Goal: Communication & Community: Answer question/provide support

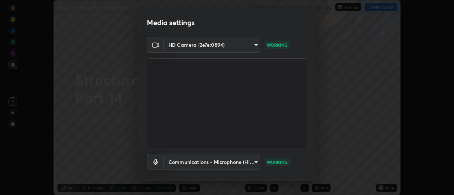
scroll to position [37, 0]
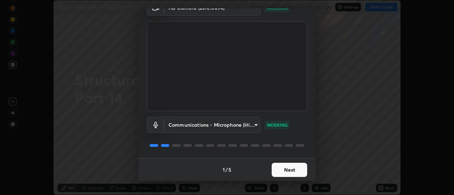
click at [293, 167] on button "Next" at bounding box center [288, 170] width 35 height 14
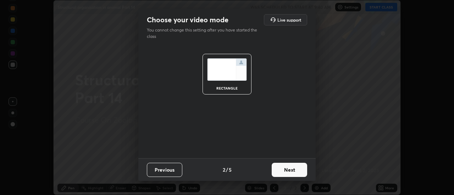
click at [296, 170] on button "Next" at bounding box center [288, 170] width 35 height 14
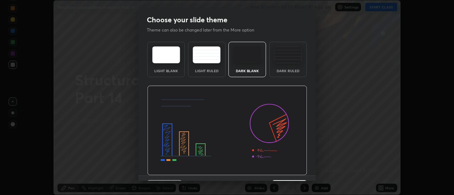
scroll to position [17, 0]
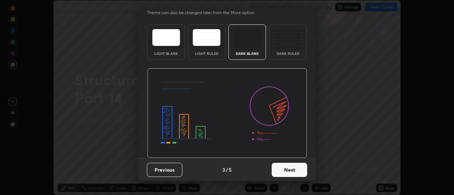
click at [296, 173] on button "Next" at bounding box center [288, 170] width 35 height 14
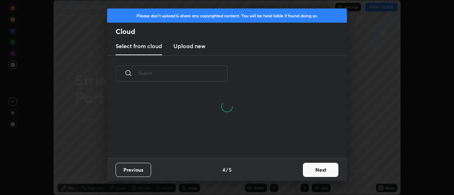
scroll to position [67, 228]
click at [313, 168] on button "Next" at bounding box center [320, 170] width 35 height 14
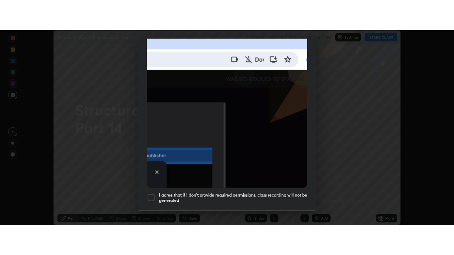
scroll to position [182, 0]
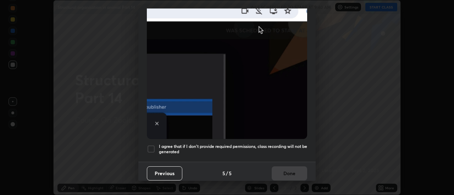
click at [298, 149] on h5 "I agree that if I don't provide required permissions, class recording will not …" at bounding box center [233, 149] width 148 height 11
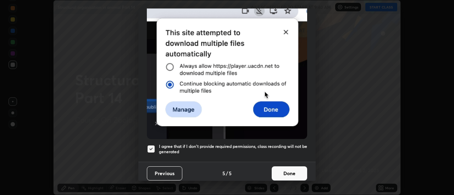
click at [295, 170] on button "Done" at bounding box center [288, 174] width 35 height 14
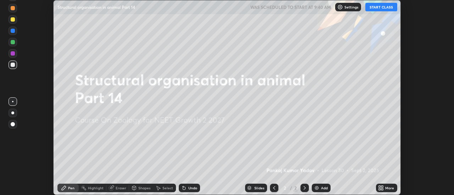
click at [387, 8] on button "START CLASS" at bounding box center [381, 7] width 32 height 9
click at [379, 189] on icon at bounding box center [380, 190] width 2 height 2
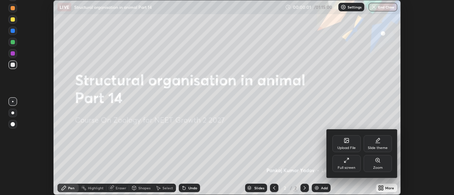
click at [357, 167] on div "Full screen" at bounding box center [346, 163] width 28 height 17
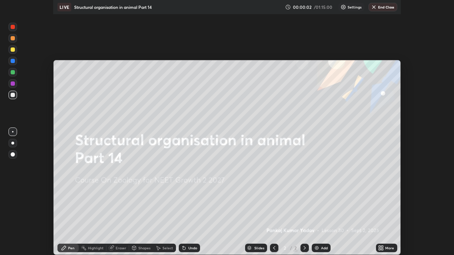
scroll to position [255, 454]
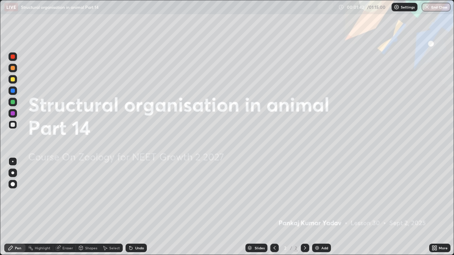
click at [433, 195] on icon at bounding box center [433, 247] width 2 height 2
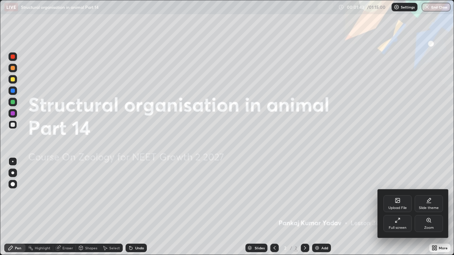
click at [400, 195] on div "Upload File" at bounding box center [397, 208] width 18 height 4
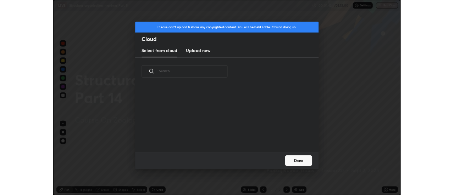
scroll to position [2, 4]
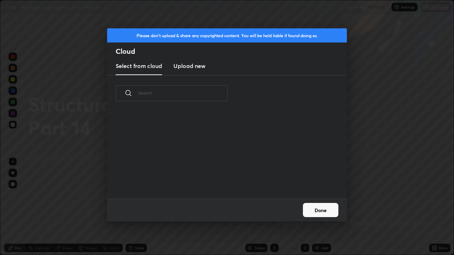
click at [200, 69] on h3 "Upload new" at bounding box center [189, 66] width 32 height 9
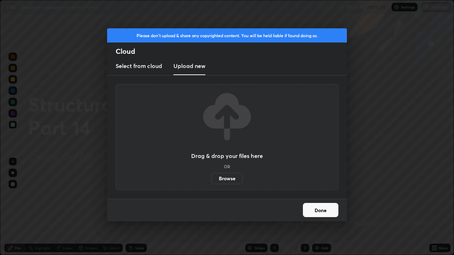
click at [220, 179] on label "Browse" at bounding box center [227, 178] width 32 height 11
click at [211, 179] on input "Browse" at bounding box center [211, 178] width 0 height 11
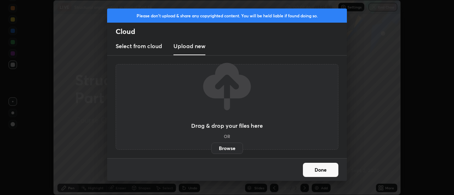
scroll to position [35247, 34988]
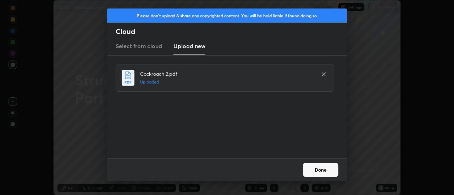
click at [311, 169] on button "Done" at bounding box center [320, 170] width 35 height 14
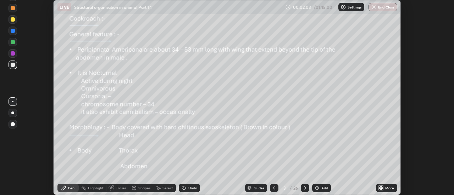
click at [263, 186] on div "Slides" at bounding box center [259, 188] width 10 height 4
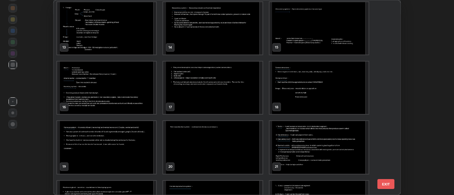
scroll to position [242, 0]
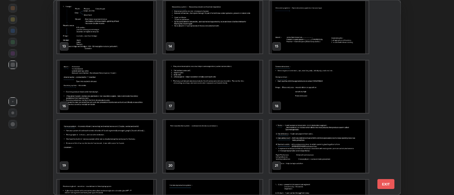
click at [246, 42] on img "grid" at bounding box center [212, 27] width 99 height 52
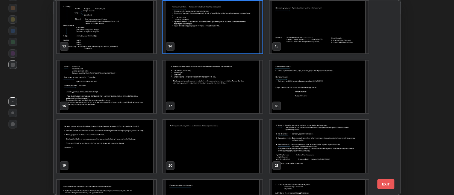
scroll to position [239, 0]
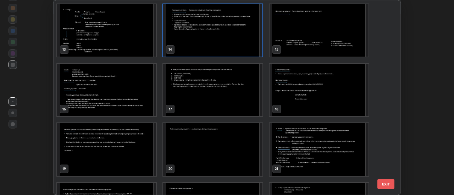
click at [245, 44] on div "13 14 15 16 17 18 19 20 21 22 23 24 25 26" at bounding box center [221, 97] width 334 height 195
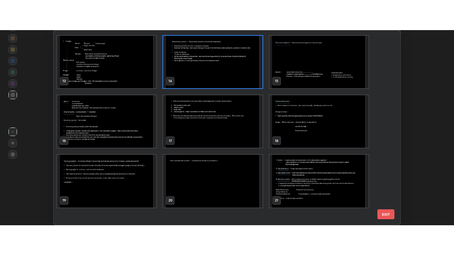
scroll to position [197, 0]
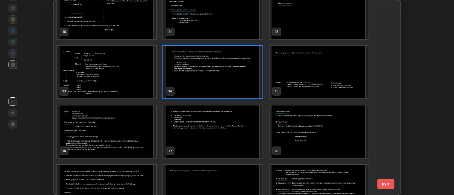
click at [251, 82] on img "grid" at bounding box center [212, 72] width 99 height 52
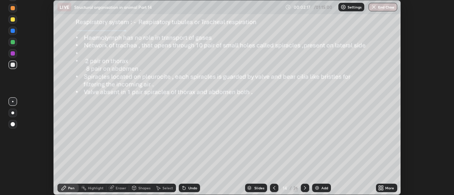
click at [251, 82] on img "grid" at bounding box center [212, 72] width 99 height 52
click at [380, 187] on icon at bounding box center [380, 187] width 2 height 2
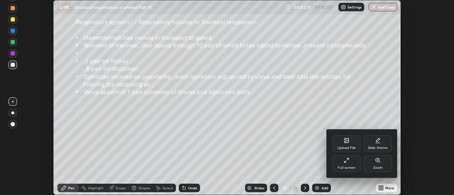
click at [355, 167] on div "Full screen" at bounding box center [346, 168] width 18 height 4
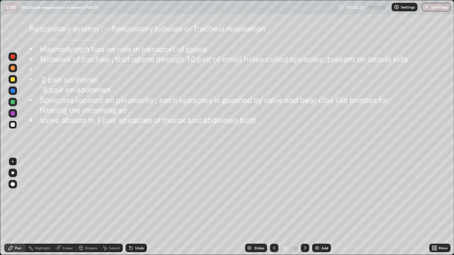
scroll to position [255, 454]
click at [305, 195] on icon at bounding box center [305, 248] width 6 height 6
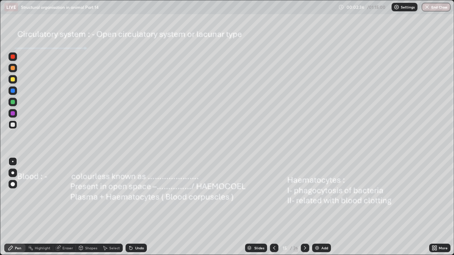
click at [131, 195] on icon at bounding box center [131, 248] width 6 height 6
click at [13, 103] on div at bounding box center [13, 102] width 4 height 4
click at [13, 173] on div at bounding box center [12, 173] width 3 height 3
click at [136, 195] on div "Undo" at bounding box center [135, 248] width 21 height 9
click at [12, 161] on div at bounding box center [12, 161] width 1 height 1
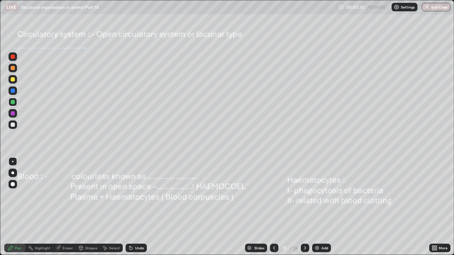
click at [14, 124] on div at bounding box center [13, 125] width 4 height 4
click at [13, 59] on div at bounding box center [13, 56] width 9 height 9
click at [13, 90] on div at bounding box center [13, 91] width 4 height 4
click at [13, 173] on div at bounding box center [12, 173] width 3 height 3
click at [141, 195] on div "Undo" at bounding box center [139, 248] width 9 height 4
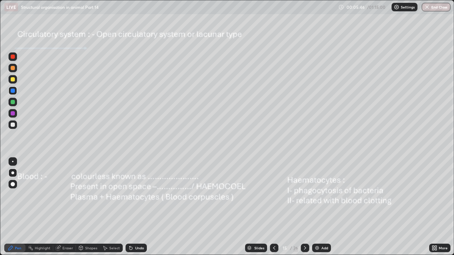
click at [141, 195] on div "Undo" at bounding box center [139, 248] width 9 height 4
click at [140, 195] on div "Undo" at bounding box center [139, 248] width 9 height 4
click at [141, 195] on div "Undo" at bounding box center [139, 248] width 9 height 4
click at [13, 56] on div at bounding box center [13, 57] width 4 height 4
click at [13, 162] on div at bounding box center [12, 161] width 1 height 1
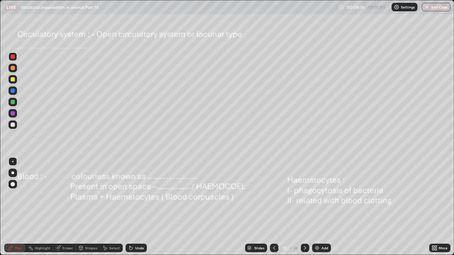
click at [139, 195] on div "Undo" at bounding box center [139, 248] width 9 height 4
click at [13, 173] on div at bounding box center [12, 173] width 3 height 3
click at [304, 195] on icon at bounding box center [305, 248] width 6 height 6
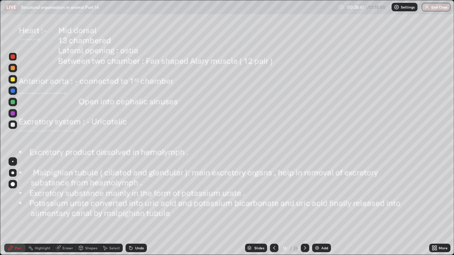
click at [13, 162] on div at bounding box center [12, 161] width 1 height 1
click at [13, 112] on div at bounding box center [13, 113] width 4 height 4
click at [303, 195] on icon at bounding box center [305, 248] width 6 height 6
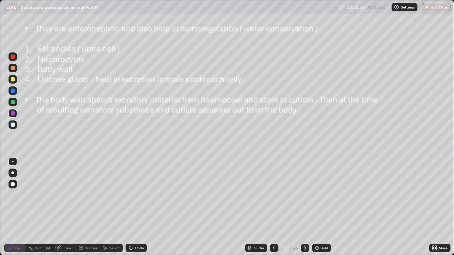
click at [274, 195] on icon at bounding box center [274, 248] width 6 height 6
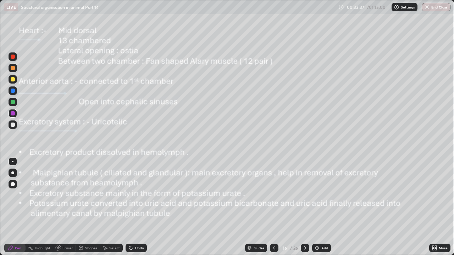
click at [305, 195] on icon at bounding box center [305, 248] width 6 height 6
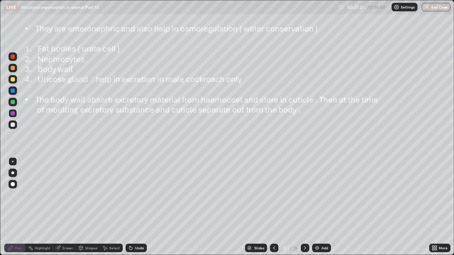
click at [273, 195] on icon at bounding box center [274, 248] width 6 height 6
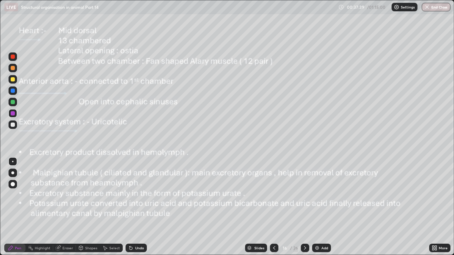
click at [304, 195] on icon at bounding box center [305, 248] width 6 height 6
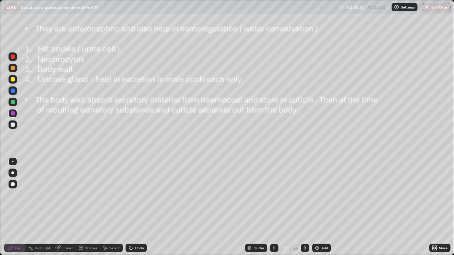
click at [273, 195] on icon at bounding box center [274, 248] width 6 height 6
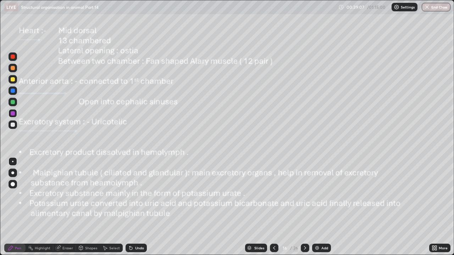
click at [303, 195] on icon at bounding box center [305, 248] width 6 height 6
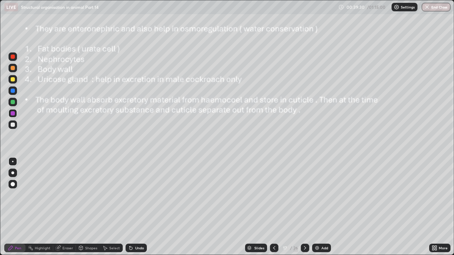
click at [136, 195] on div "Undo" at bounding box center [139, 248] width 9 height 4
click at [134, 195] on div "Undo" at bounding box center [135, 248] width 21 height 9
click at [135, 195] on div "Undo" at bounding box center [139, 248] width 9 height 4
click at [304, 195] on icon at bounding box center [305, 248] width 2 height 4
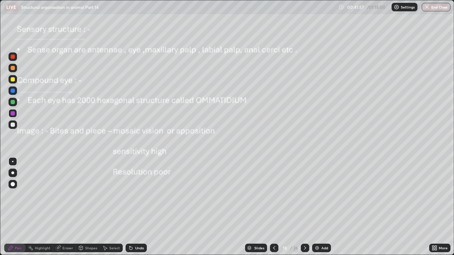
click at [271, 195] on icon at bounding box center [274, 248] width 6 height 6
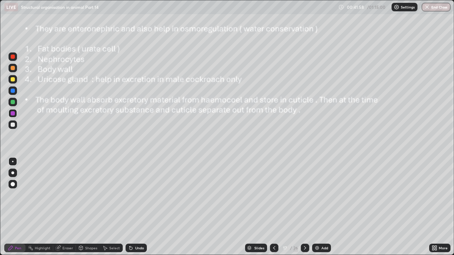
click at [273, 195] on icon at bounding box center [274, 248] width 6 height 6
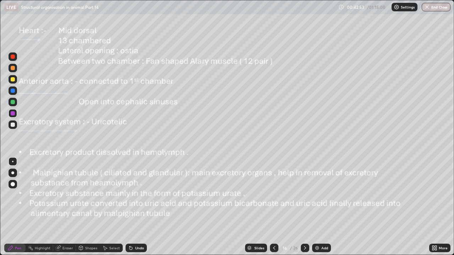
click at [305, 195] on icon at bounding box center [305, 248] width 6 height 6
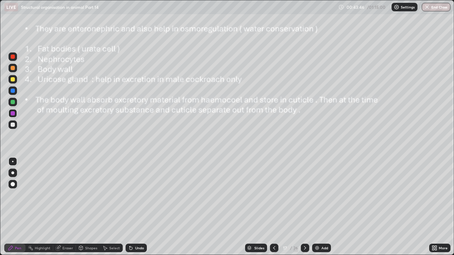
click at [304, 195] on icon at bounding box center [305, 248] width 6 height 6
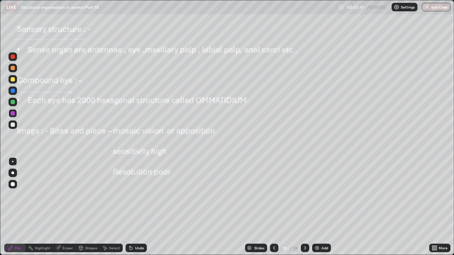
click at [308, 195] on div at bounding box center [305, 248] width 9 height 14
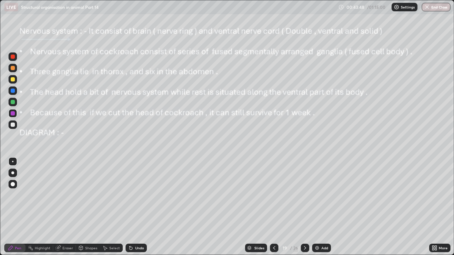
click at [273, 195] on icon at bounding box center [274, 248] width 6 height 6
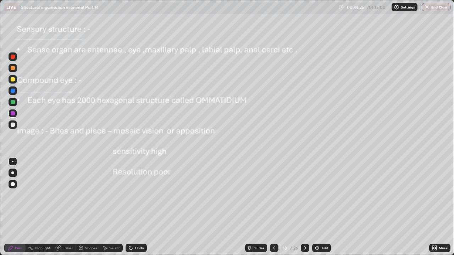
click at [16, 124] on div at bounding box center [13, 125] width 9 height 9
click at [133, 195] on div "Undo" at bounding box center [135, 248] width 21 height 9
click at [136, 195] on div "Undo" at bounding box center [139, 248] width 9 height 4
click at [143, 195] on div "Undo" at bounding box center [135, 248] width 21 height 9
click at [16, 90] on div at bounding box center [13, 90] width 9 height 9
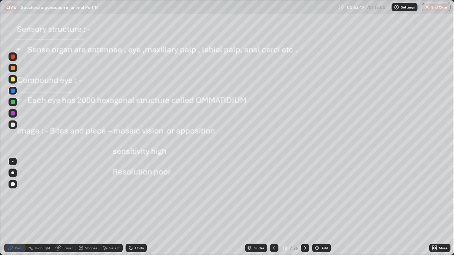
click at [304, 195] on icon at bounding box center [305, 248] width 2 height 4
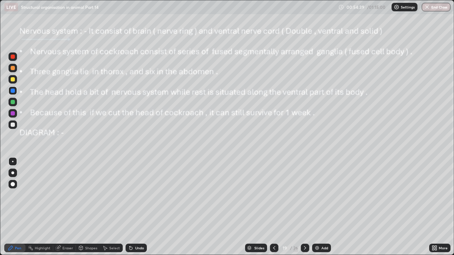
click at [63, 195] on div "Eraser" at bounding box center [67, 248] width 11 height 4
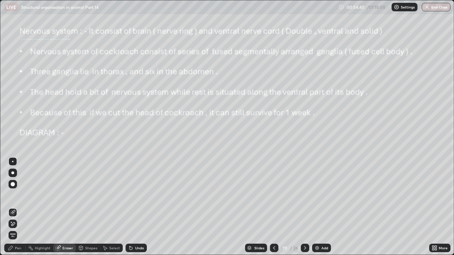
click at [13, 182] on div at bounding box center [13, 184] width 4 height 4
click at [13, 162] on div at bounding box center [12, 161] width 1 height 1
click at [20, 195] on div "Pen" at bounding box center [14, 248] width 21 height 9
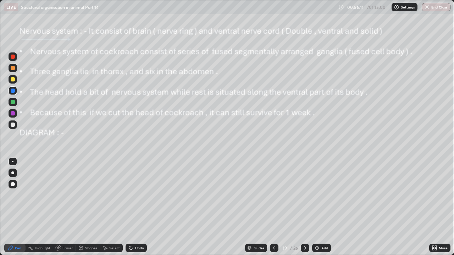
click at [13, 125] on div at bounding box center [13, 125] width 4 height 4
click at [12, 102] on div at bounding box center [13, 102] width 4 height 4
click at [12, 173] on div at bounding box center [12, 173] width 3 height 3
click at [13, 113] on div at bounding box center [13, 113] width 4 height 4
click at [13, 162] on div at bounding box center [12, 161] width 1 height 1
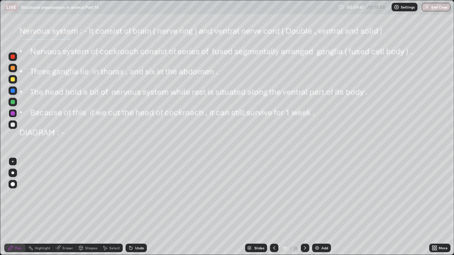
click at [13, 125] on div at bounding box center [13, 125] width 4 height 4
click at [13, 101] on div at bounding box center [13, 102] width 4 height 4
click at [14, 184] on div at bounding box center [13, 184] width 4 height 4
click at [13, 113] on div at bounding box center [13, 113] width 4 height 4
click at [12, 162] on div at bounding box center [12, 161] width 1 height 1
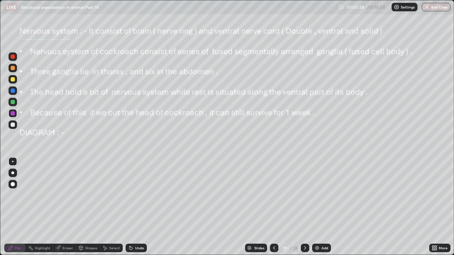
click at [13, 56] on div at bounding box center [13, 57] width 4 height 4
click at [15, 184] on div at bounding box center [13, 184] width 4 height 4
click at [13, 103] on div at bounding box center [13, 102] width 4 height 4
click at [10, 164] on div at bounding box center [13, 161] width 9 height 9
click at [13, 173] on div at bounding box center [12, 173] width 3 height 3
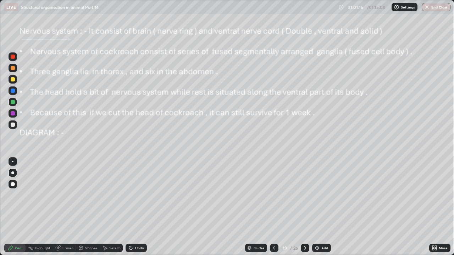
click at [12, 113] on div at bounding box center [13, 113] width 4 height 4
click at [141, 195] on div "Undo" at bounding box center [139, 248] width 9 height 4
click at [140, 195] on div "Undo" at bounding box center [139, 248] width 9 height 4
click at [141, 195] on div "Undo" at bounding box center [139, 248] width 9 height 4
click at [140, 195] on div "Undo" at bounding box center [139, 248] width 9 height 4
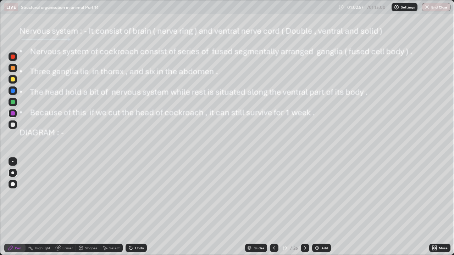
click at [141, 195] on div "Undo" at bounding box center [139, 248] width 9 height 4
click at [138, 195] on div "Undo" at bounding box center [139, 248] width 9 height 4
click at [139, 195] on div "Undo" at bounding box center [139, 248] width 9 height 4
click at [304, 195] on icon at bounding box center [305, 248] width 6 height 6
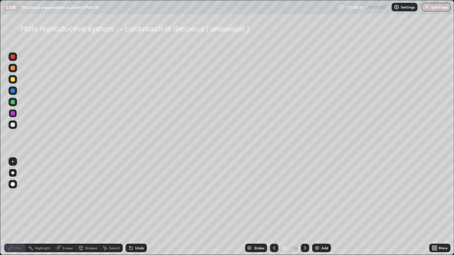
click at [274, 195] on icon at bounding box center [274, 248] width 6 height 6
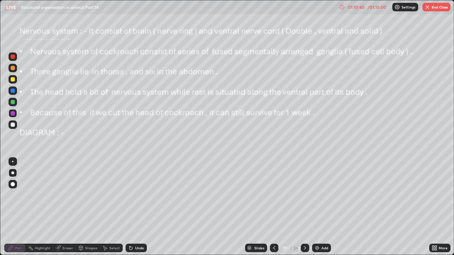
click at [441, 9] on button "End Class" at bounding box center [436, 7] width 28 height 9
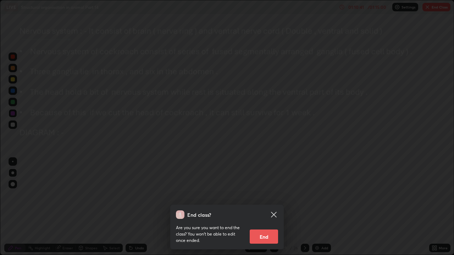
click at [264, 195] on button "End" at bounding box center [264, 237] width 28 height 14
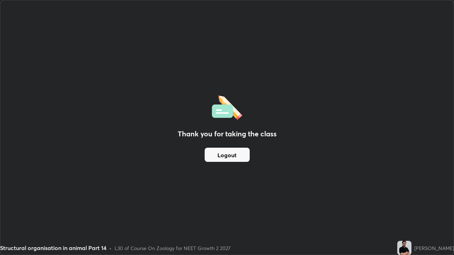
click at [222, 158] on button "Logout" at bounding box center [227, 155] width 45 height 14
